Goal: Information Seeking & Learning: Understand process/instructions

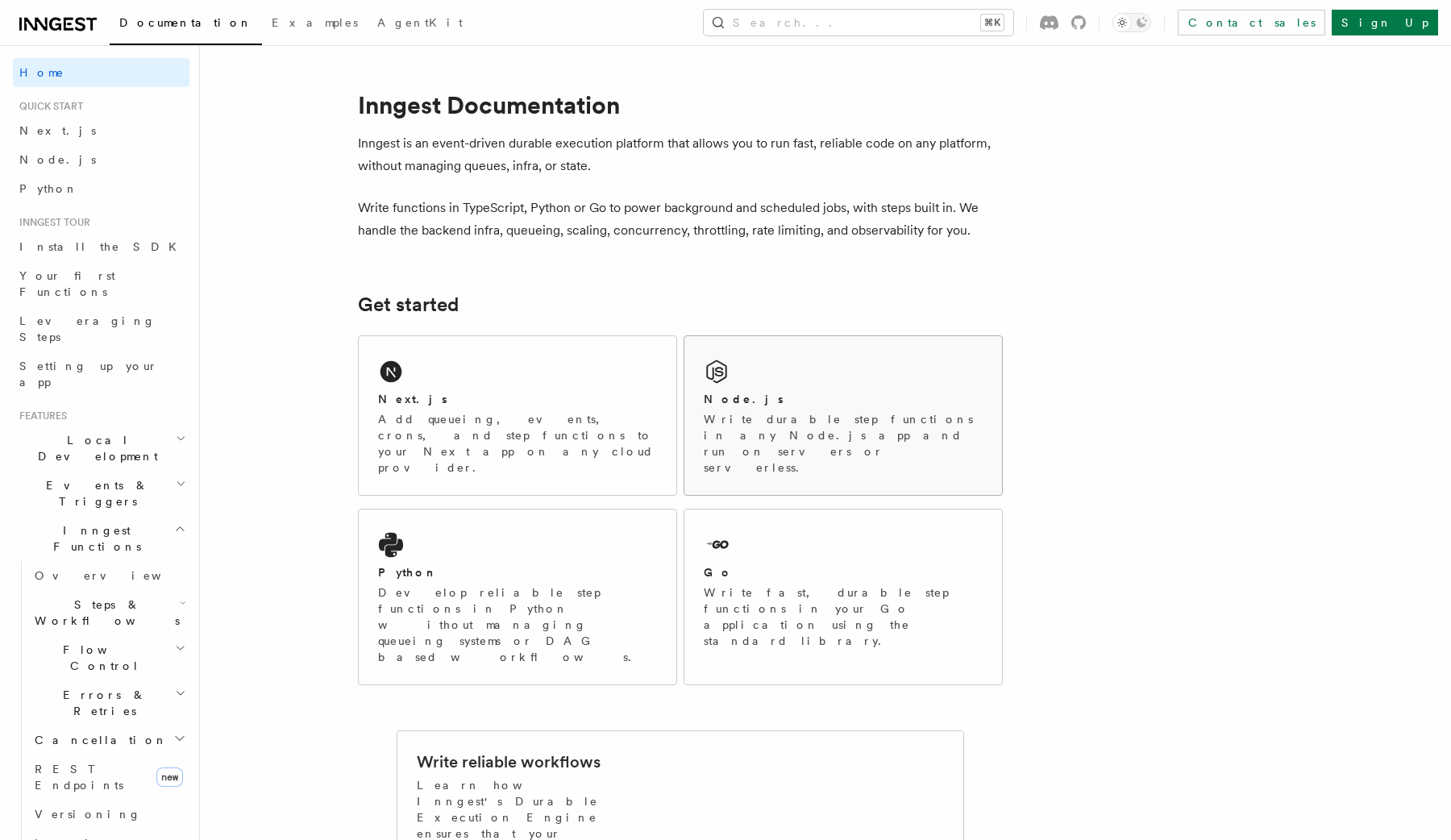
click at [772, 413] on p "Write durable step functions in any Node.js app and run on servers or serverles…" at bounding box center [843, 443] width 279 height 64
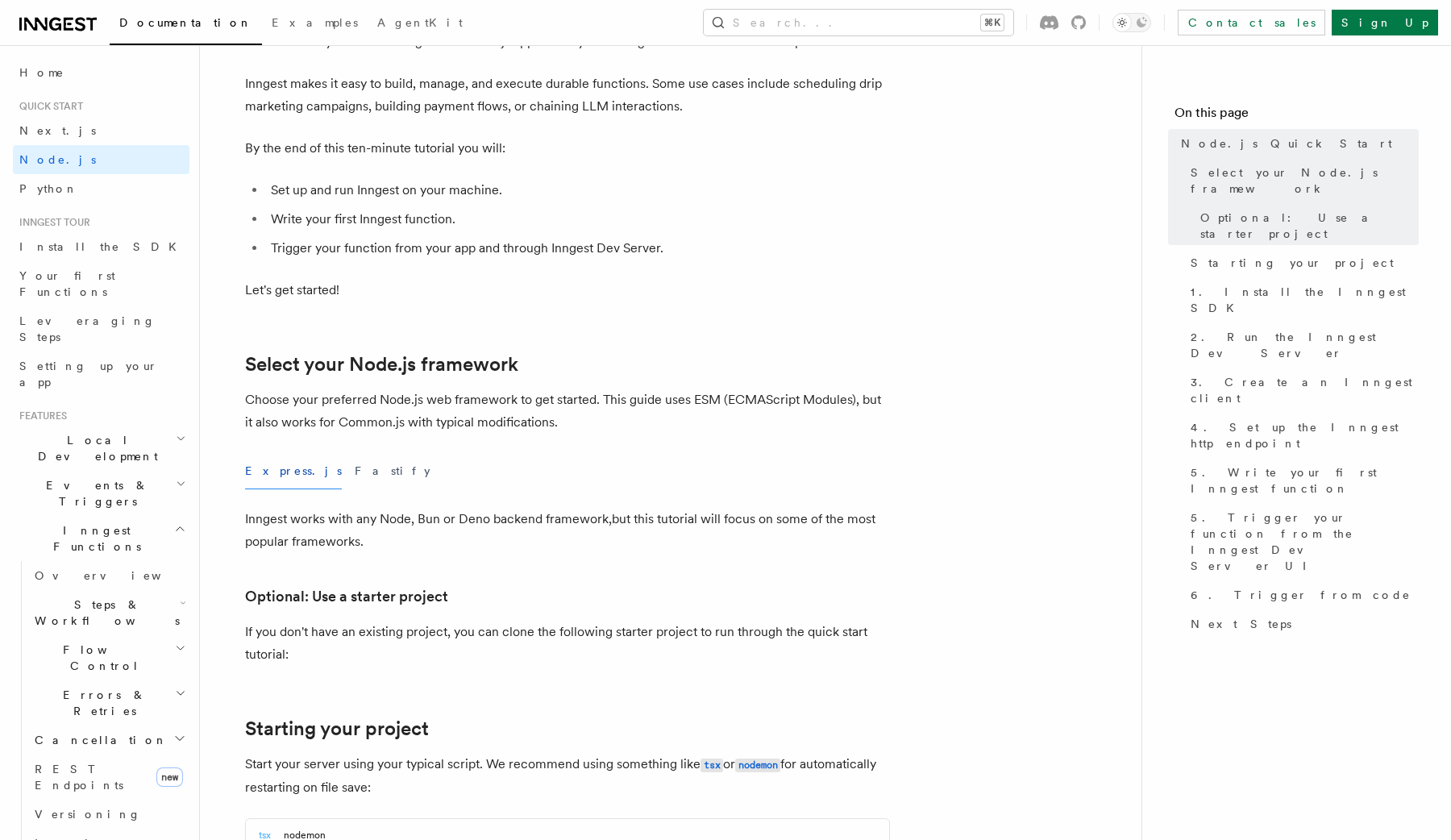
scroll to position [238, 0]
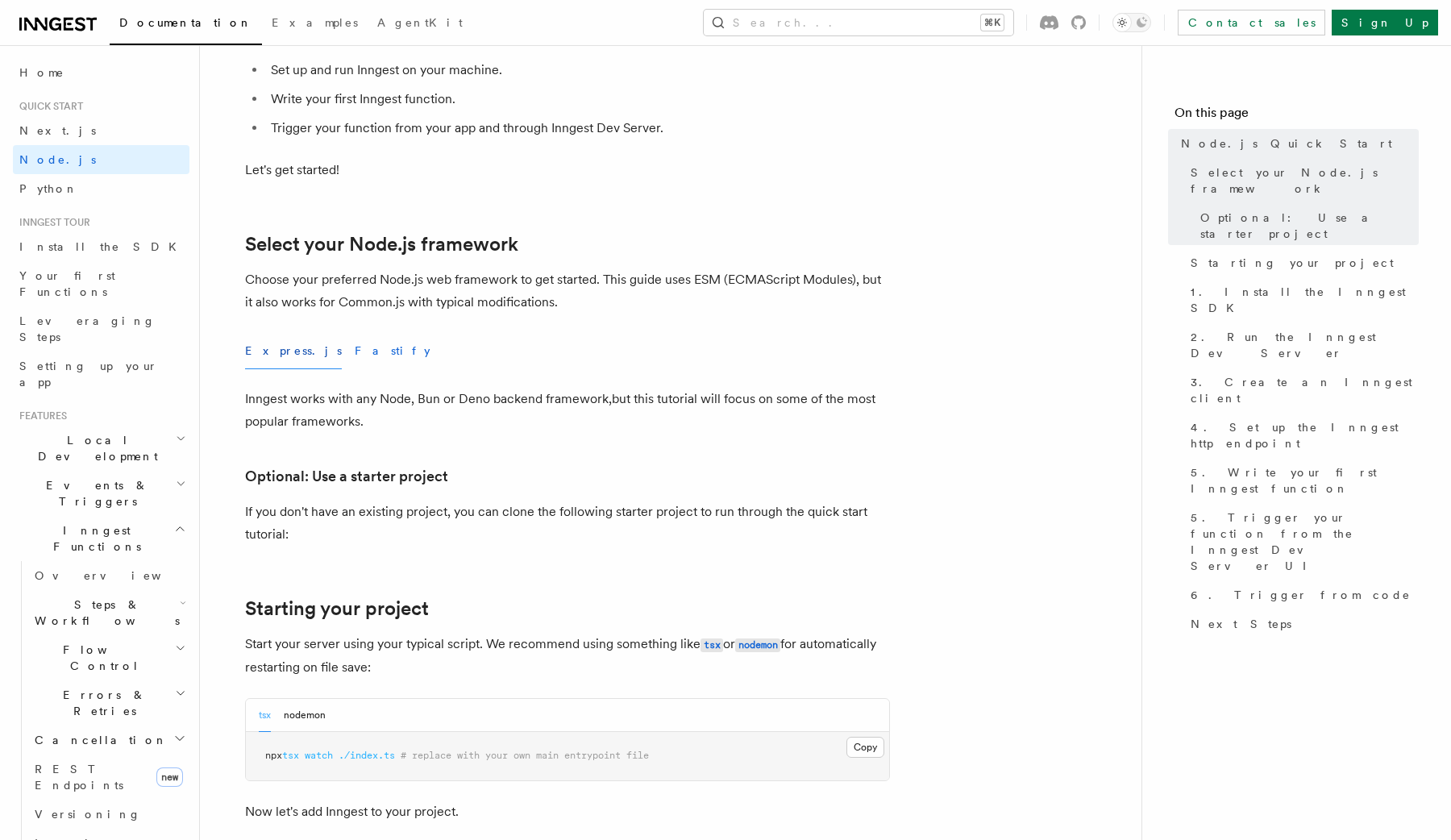
click at [354, 354] on button "Fastify" at bounding box center [392, 351] width 76 height 37
click at [265, 354] on button "Express.js" at bounding box center [293, 351] width 97 height 37
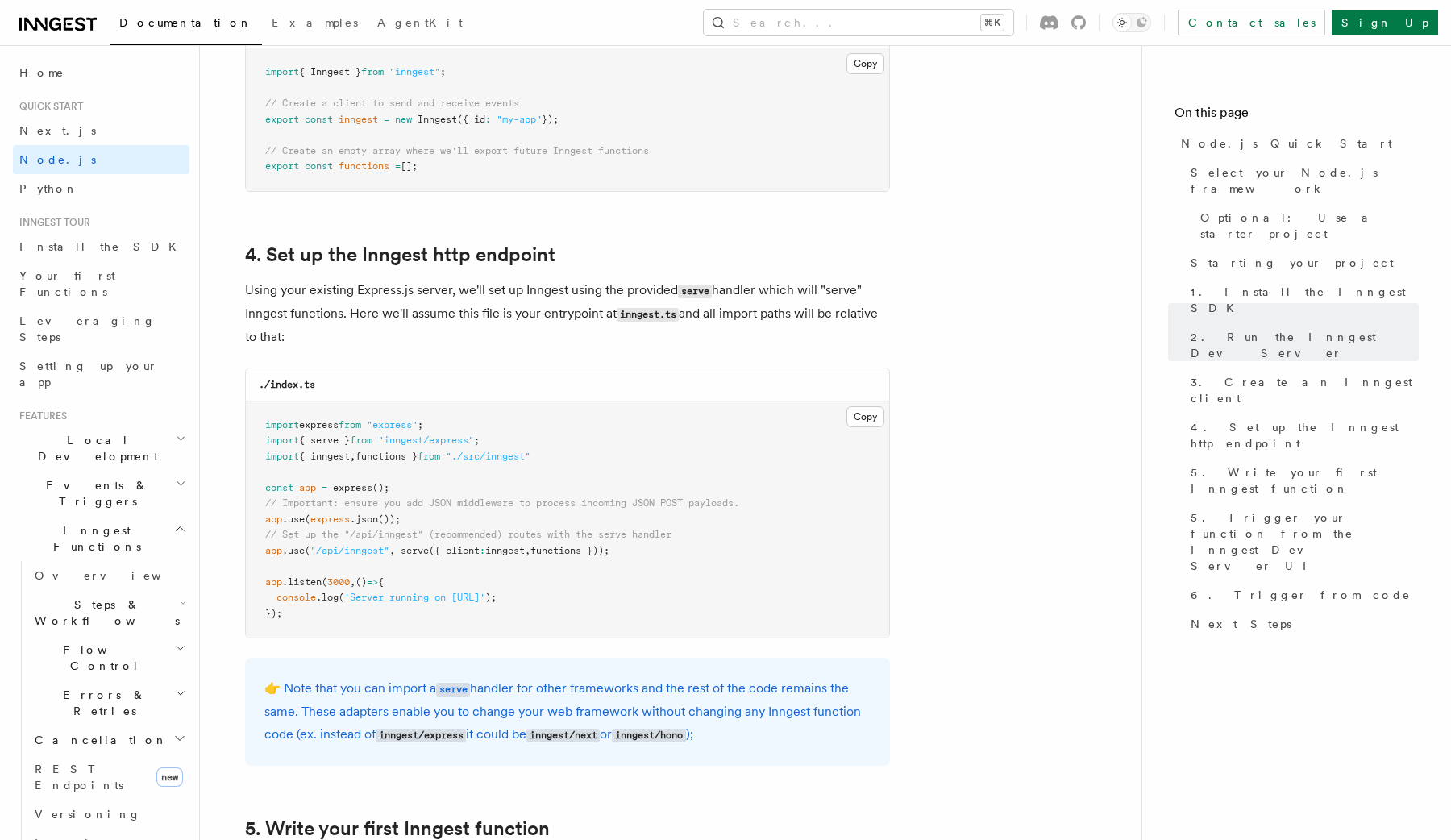
scroll to position [2289, 0]
